Goal: Navigation & Orientation: Find specific page/section

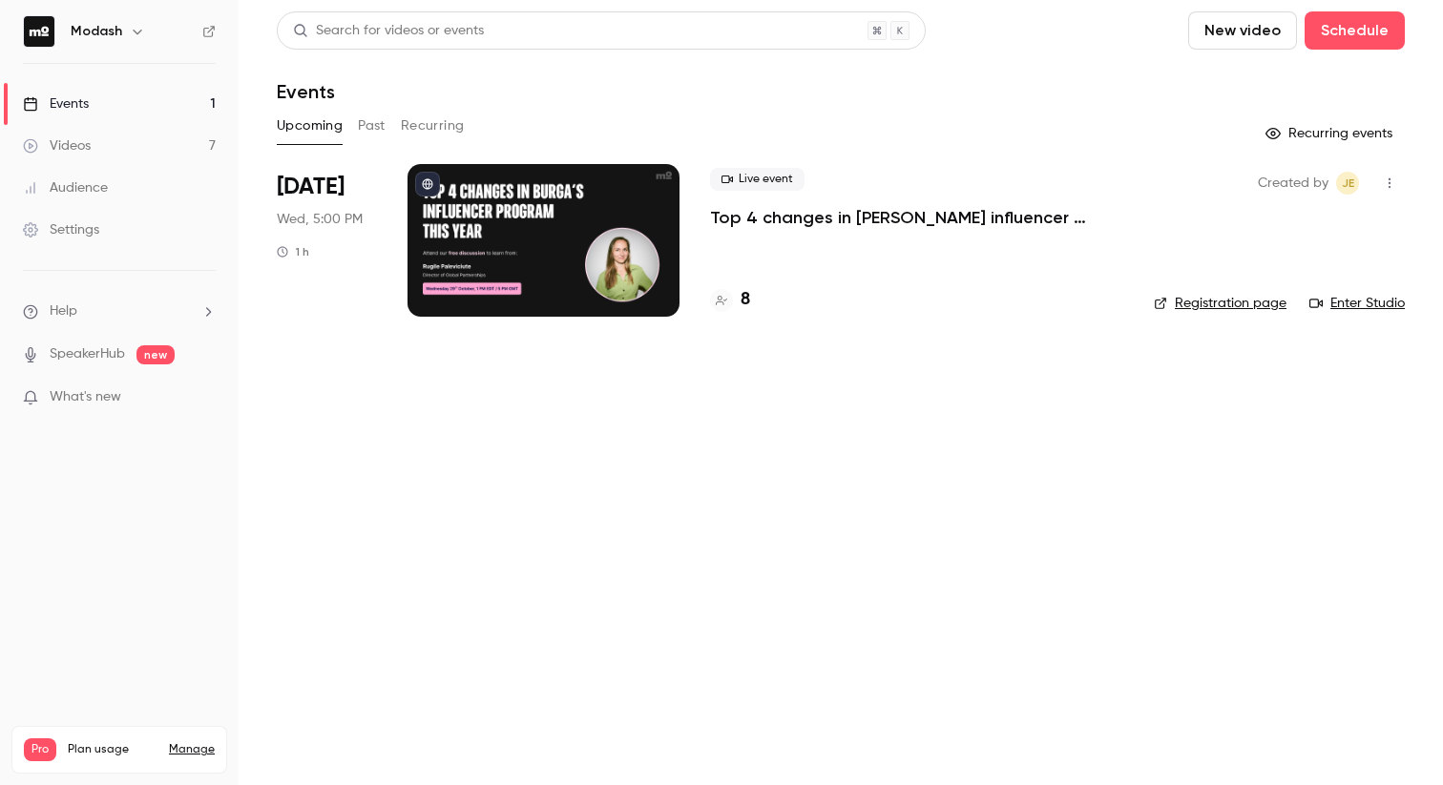
click at [383, 130] on button "Past" at bounding box center [372, 126] width 28 height 31
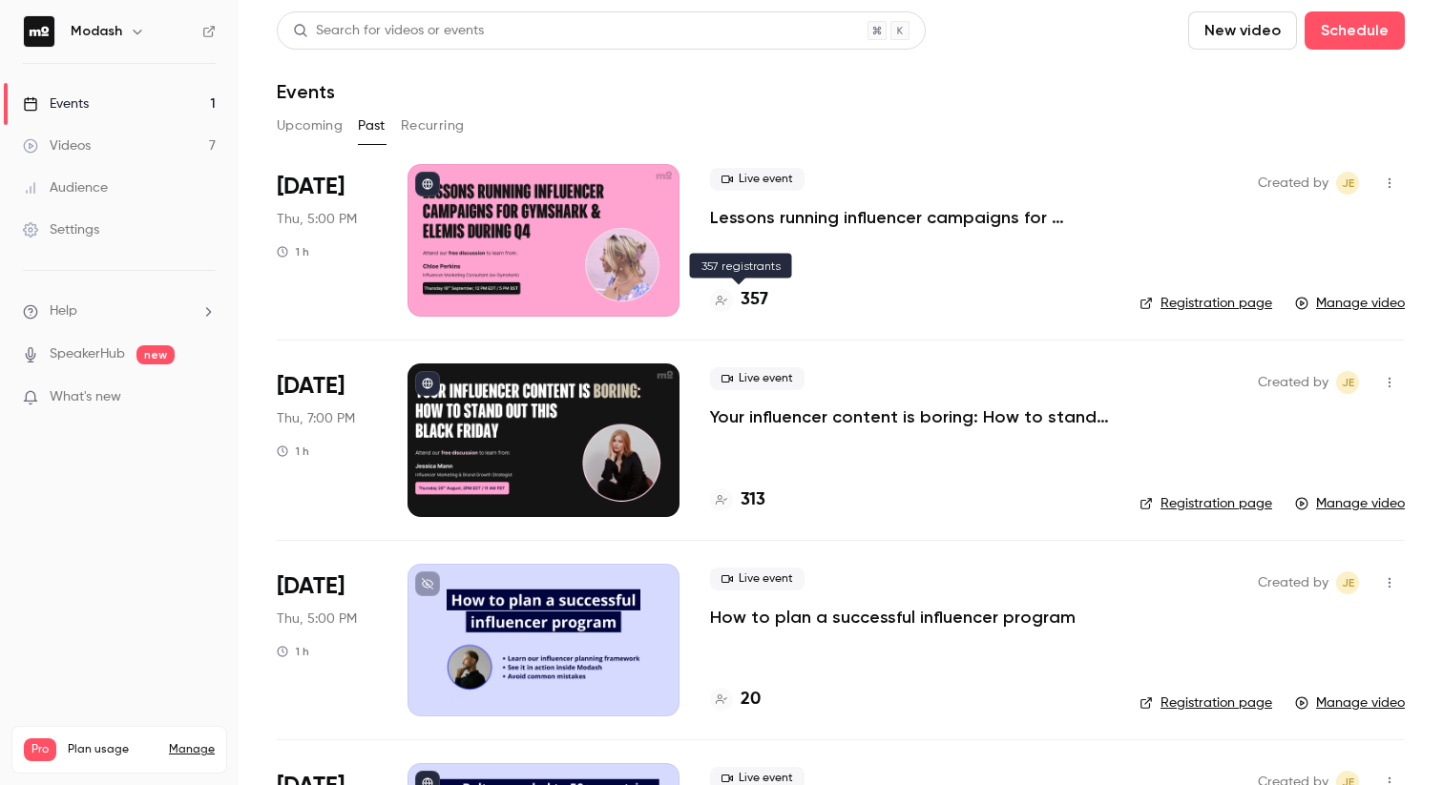
click at [721, 293] on div at bounding box center [721, 300] width 23 height 23
